Goal: Task Accomplishment & Management: Use online tool/utility

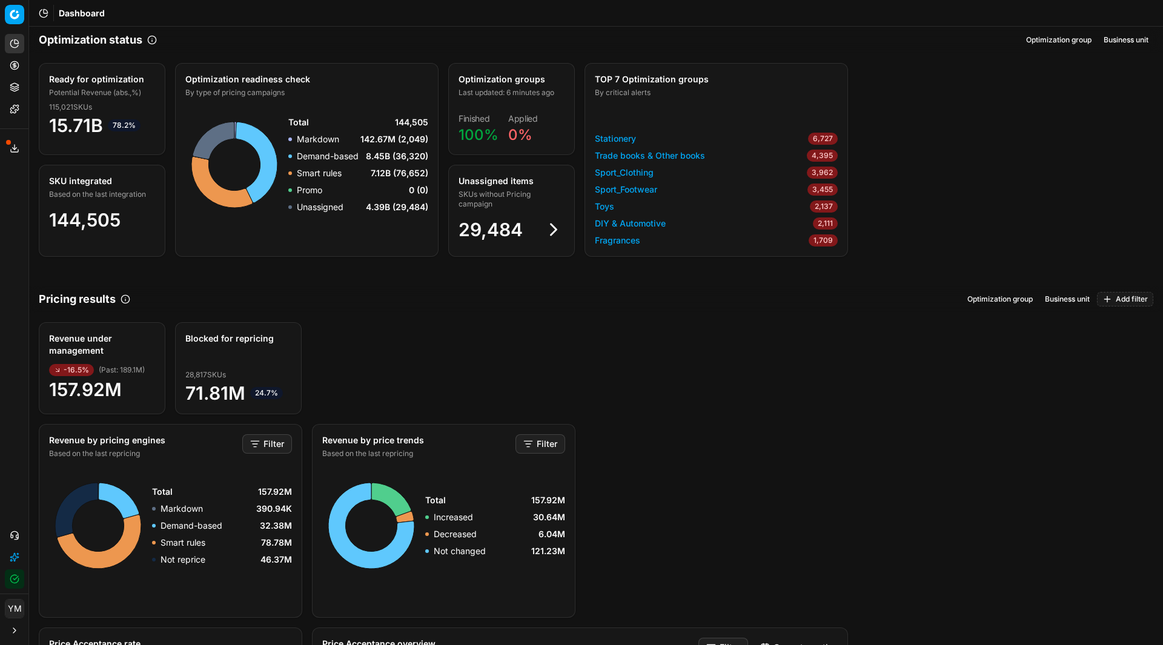
click at [18, 65] on icon at bounding box center [15, 66] width 10 height 10
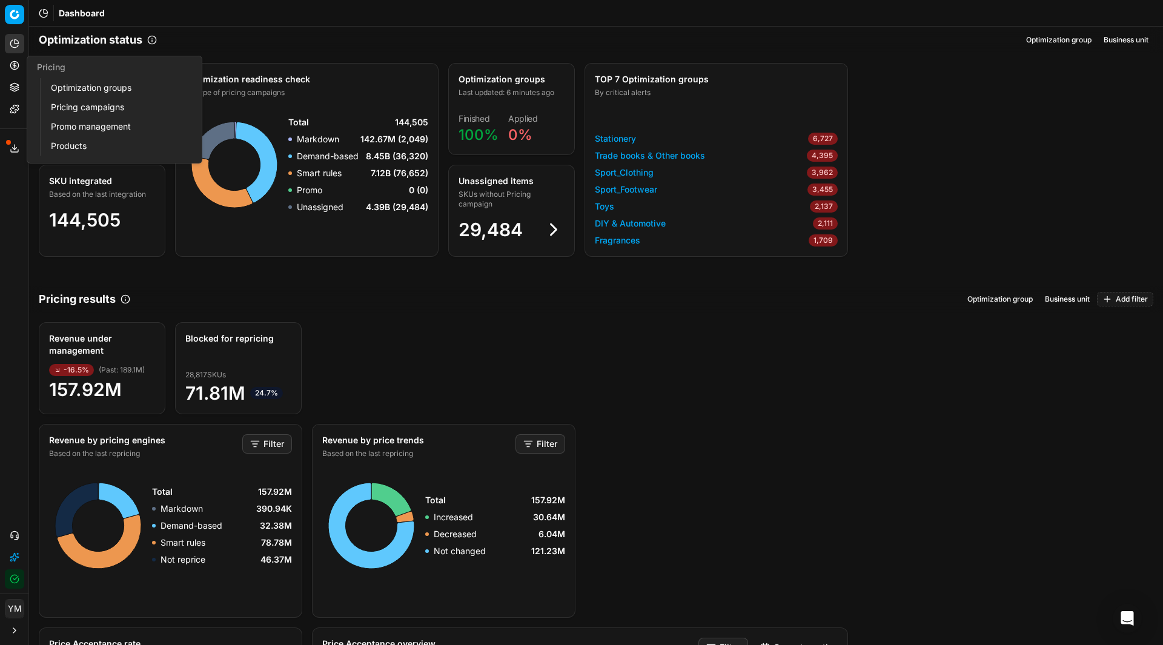
click at [65, 85] on link "Optimization groups" at bounding box center [116, 87] width 141 height 17
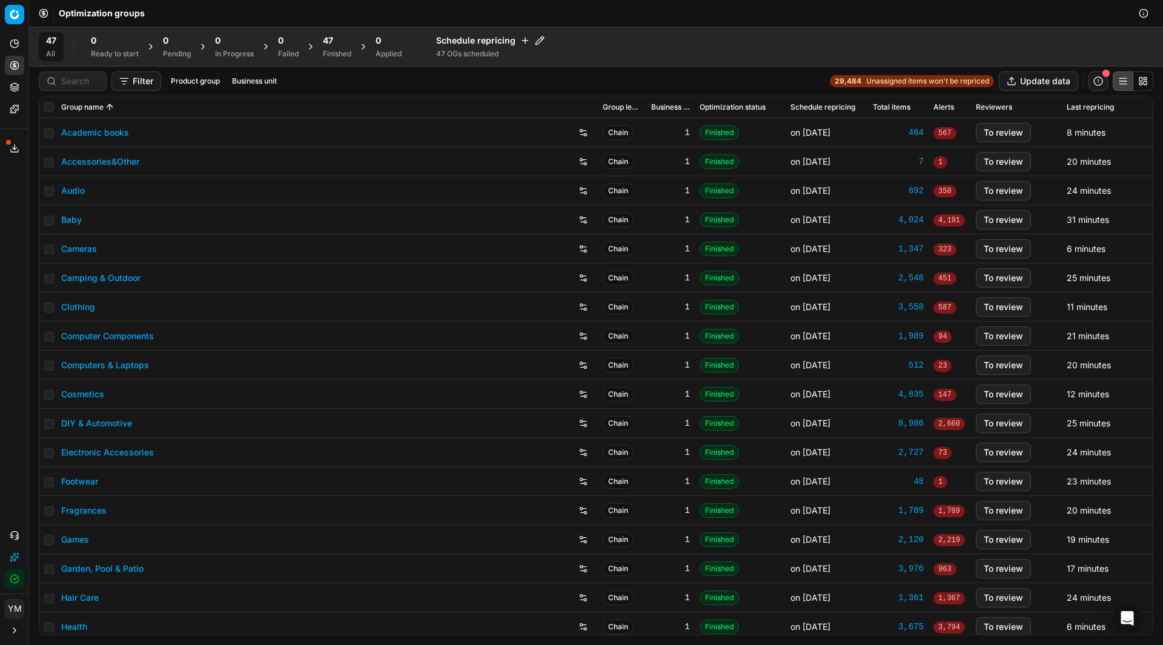
click at [334, 55] on div "Finished" at bounding box center [337, 54] width 28 height 10
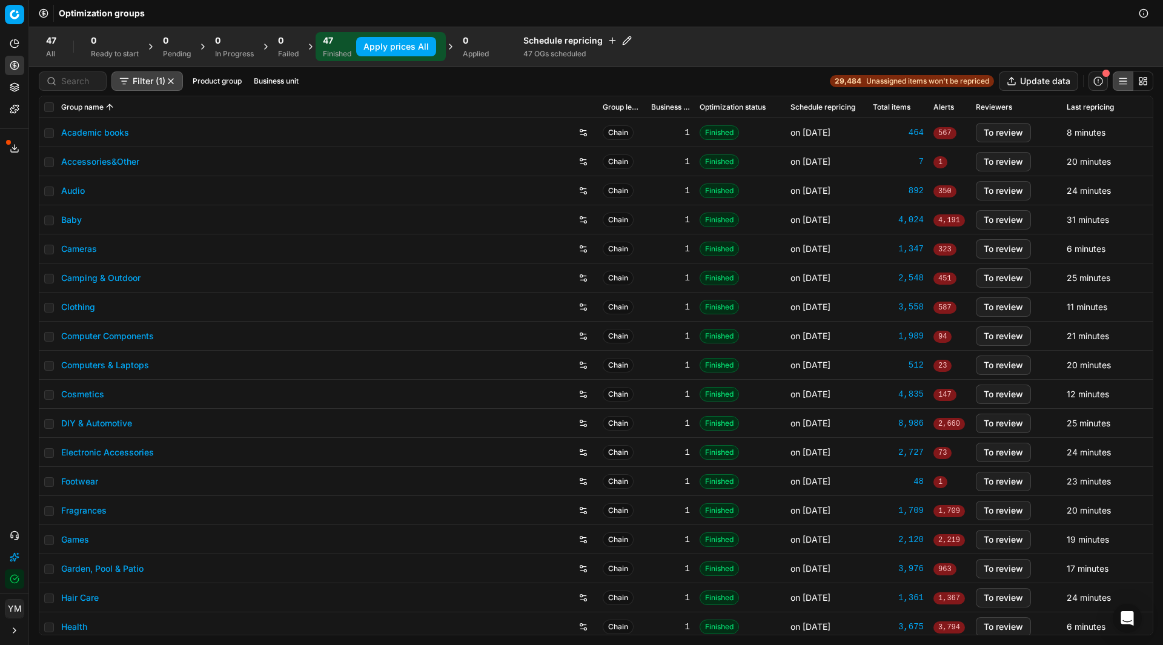
click at [396, 44] on button "Apply prices All" at bounding box center [396, 46] width 80 height 19
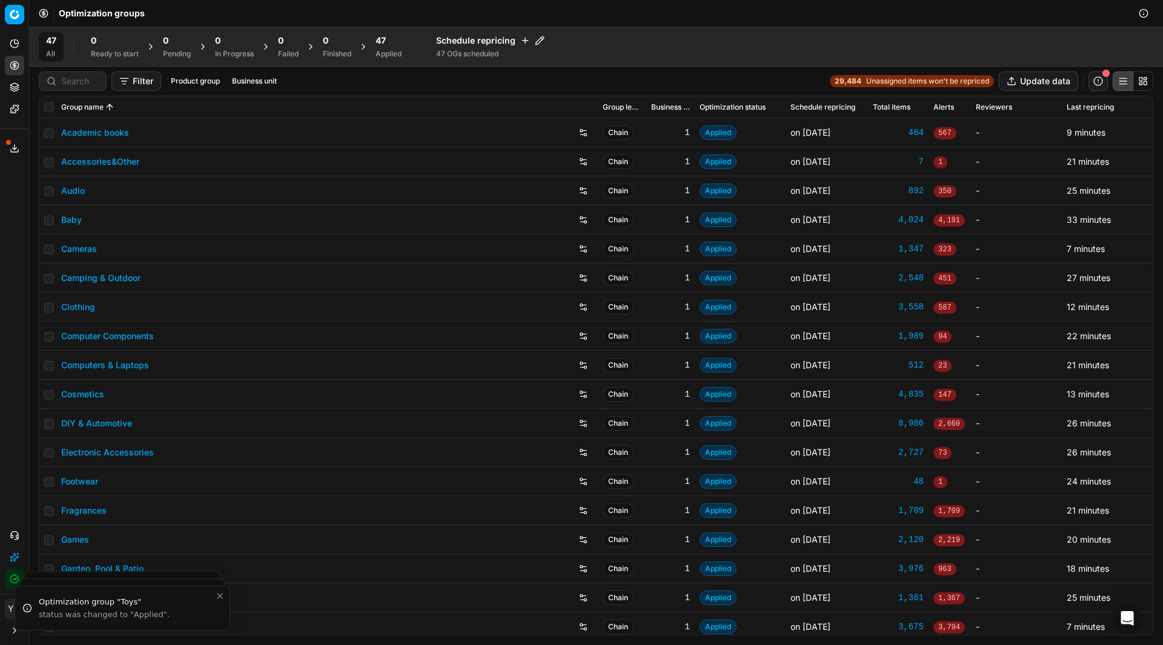
click at [400, 47] on div "47 Applied" at bounding box center [389, 47] width 26 height 24
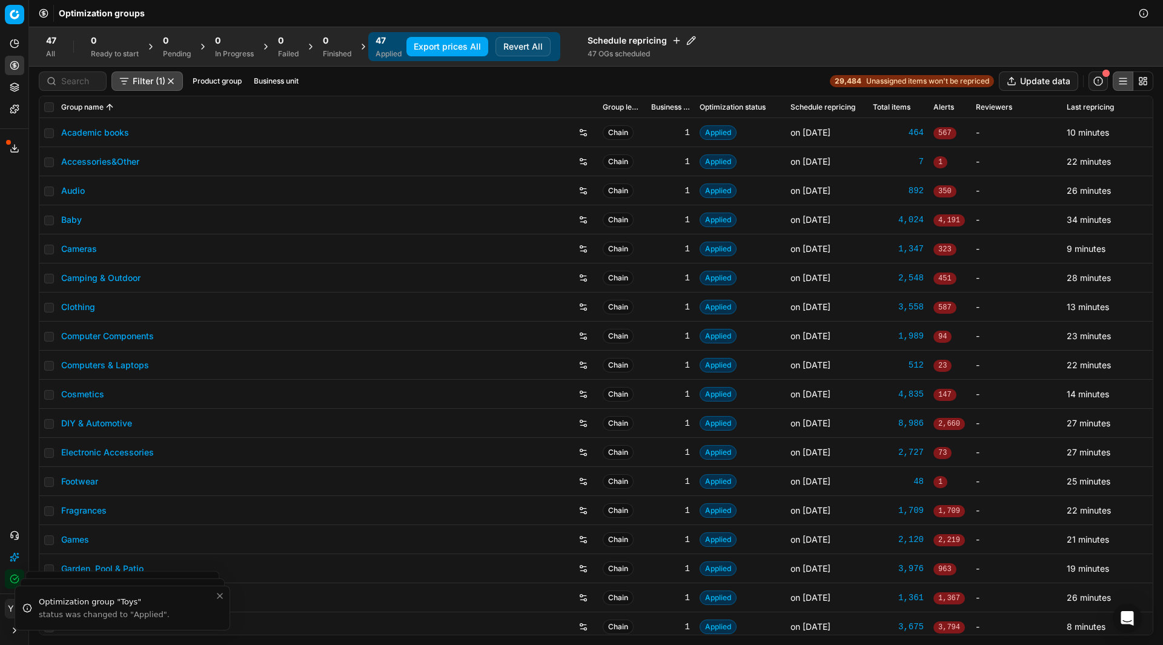
click at [425, 46] on button "Export prices All" at bounding box center [448, 46] width 82 height 19
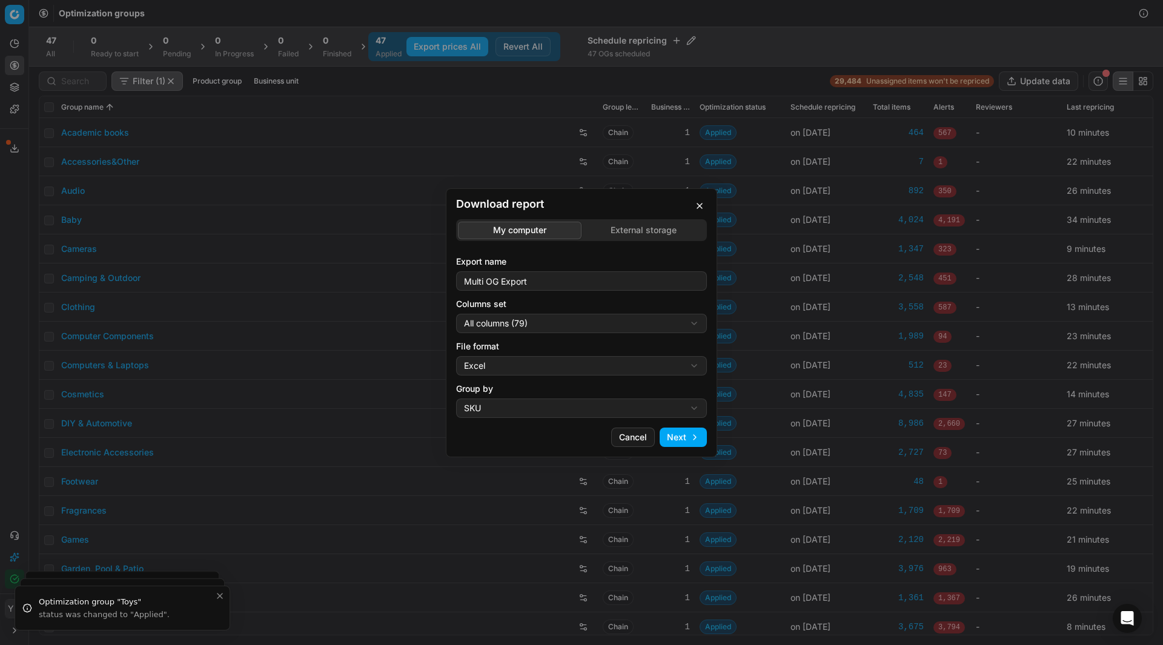
click at [597, 234] on div "Download report My computer External storage Export name Multi OG Export Column…" at bounding box center [581, 322] width 1163 height 645
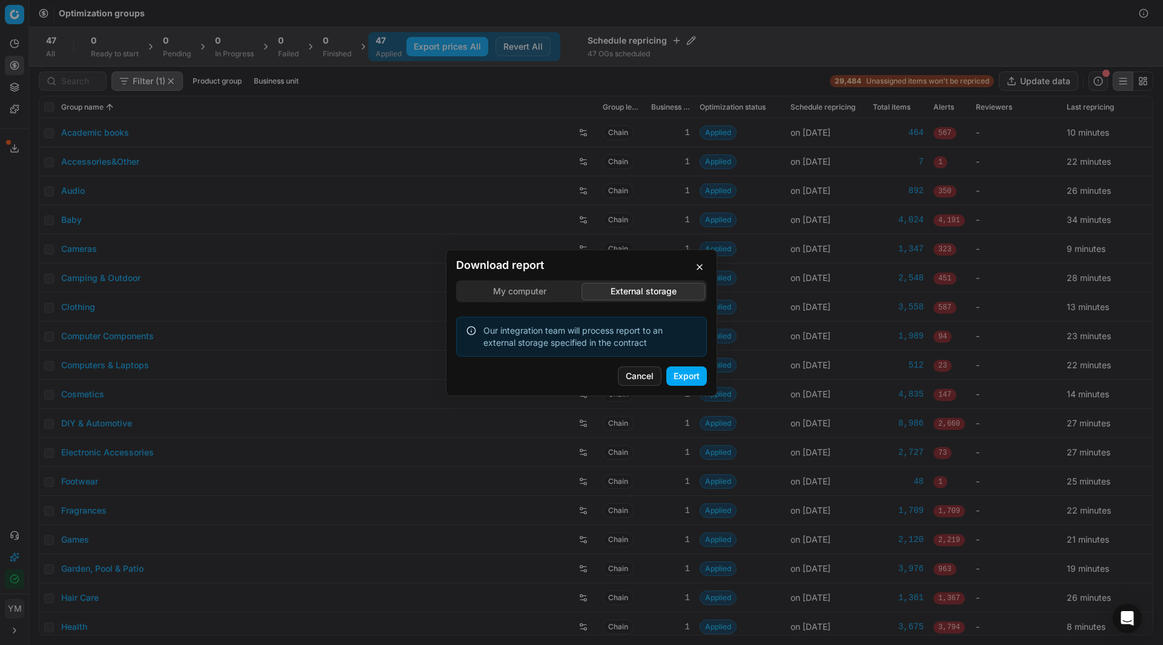
click at [676, 373] on button "Export" at bounding box center [686, 376] width 41 height 19
